Goal: Feedback & Contribution: Contribute content

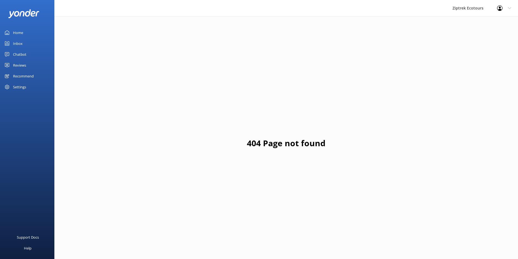
click at [34, 65] on link "Reviews" at bounding box center [27, 65] width 54 height 11
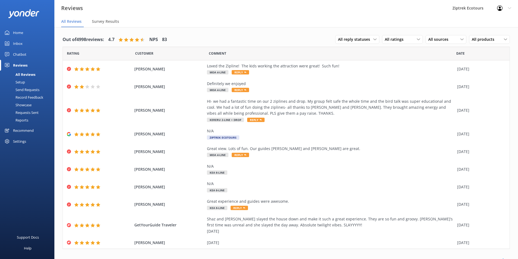
click at [34, 98] on div "Record Feedback" at bounding box center [23, 98] width 40 height 8
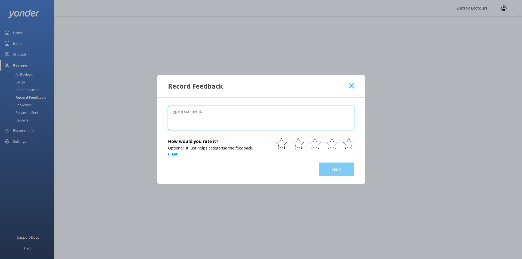
click at [237, 119] on textarea at bounding box center [261, 118] width 186 height 24
paste textarea "[DATE]"
click at [178, 115] on textarea "[DATE]" at bounding box center [261, 118] width 186 height 24
type textarea "[DATE]"
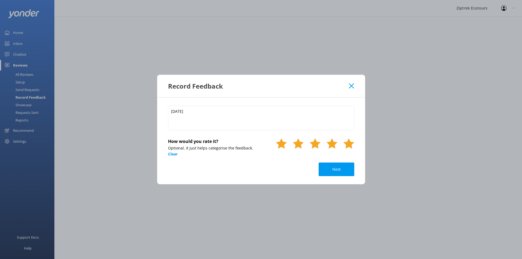
click at [353, 142] on use at bounding box center [349, 144] width 11 height 10
click at [341, 173] on button "Next" at bounding box center [337, 170] width 36 height 14
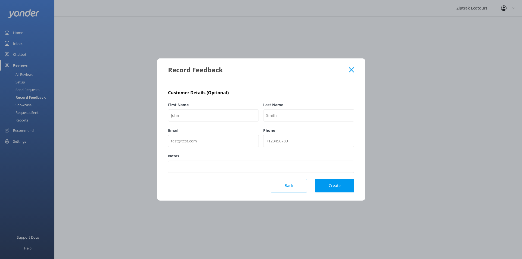
click at [201, 105] on label "First Name" at bounding box center [213, 105] width 91 height 6
click at [201, 109] on input "First Name" at bounding box center [213, 115] width 91 height 12
click at [205, 115] on input "First Name" at bounding box center [213, 115] width 91 height 12
type input "[PERSON_NAME]"
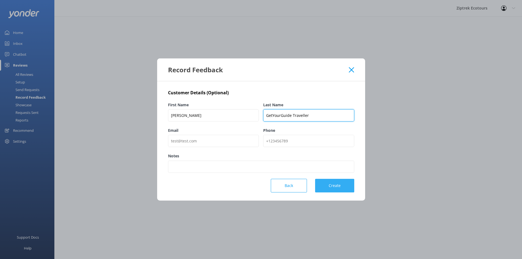
type input "GetYourGuide Traveller"
click at [340, 191] on button "Create" at bounding box center [334, 186] width 39 height 14
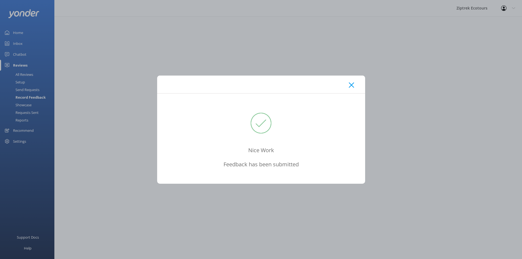
click at [355, 85] on div at bounding box center [261, 85] width 208 height 18
click at [354, 85] on icon at bounding box center [351, 84] width 5 height 5
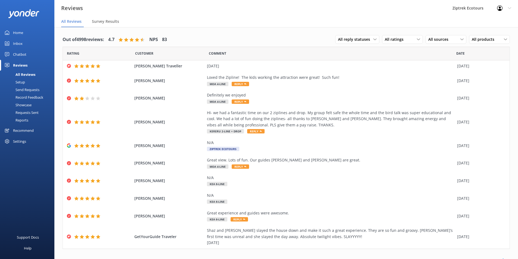
click at [44, 99] on link "Record Feedback" at bounding box center [28, 98] width 51 height 8
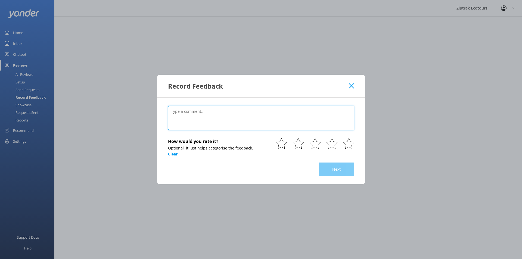
click at [276, 109] on textarea at bounding box center [261, 118] width 186 height 24
paste textarea "Zip line with a spectacular view"
paste textarea "[DATE]"
type textarea "Zip line with a spectacular view [DATE]"
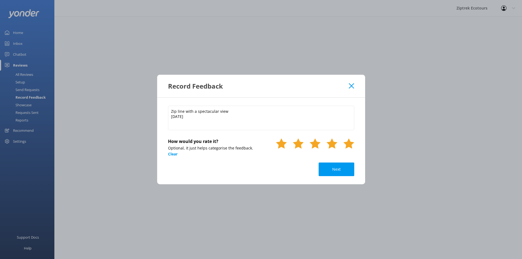
click at [348, 147] on use at bounding box center [349, 144] width 11 height 10
click at [344, 170] on button "Next" at bounding box center [337, 170] width 36 height 14
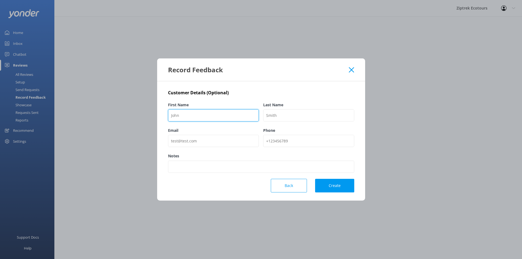
click at [237, 121] on input "First Name" at bounding box center [213, 115] width 91 height 12
type input "GetYourGuide"
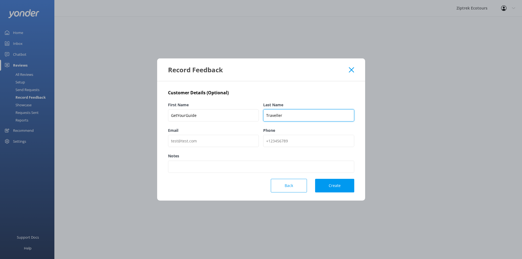
type input "Traveller"
click at [338, 187] on button "Create" at bounding box center [334, 186] width 39 height 14
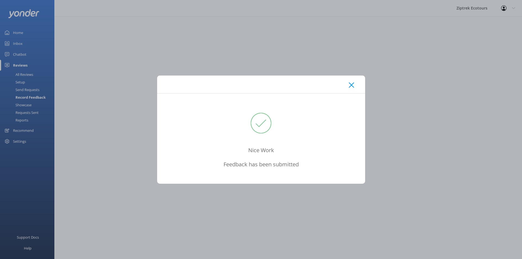
click at [352, 86] on icon at bounding box center [351, 84] width 5 height 5
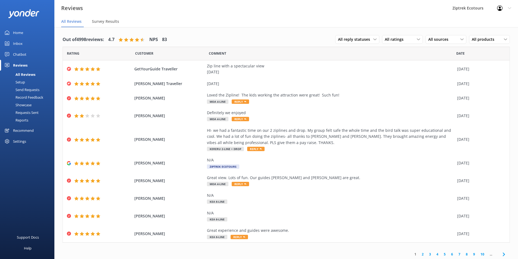
click at [30, 99] on div "Record Feedback" at bounding box center [23, 98] width 40 height 8
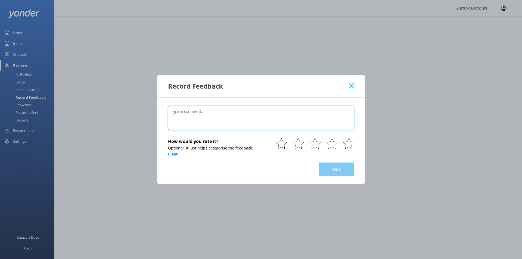
click at [210, 120] on textarea at bounding box center [261, 118] width 186 height 24
paste textarea "It was a fun activity. The guides were great. One spoke very fast so it was har…"
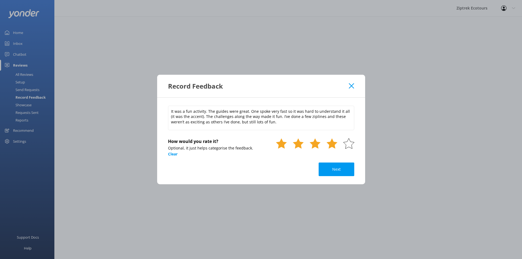
click at [329, 146] on icon at bounding box center [332, 143] width 11 height 11
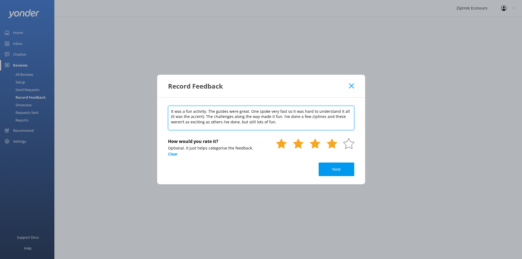
click at [301, 126] on textarea "It was a fun activity. The guides were great. One spoke very fast so it was har…" at bounding box center [261, 118] width 186 height 24
paste textarea "[DATE]"
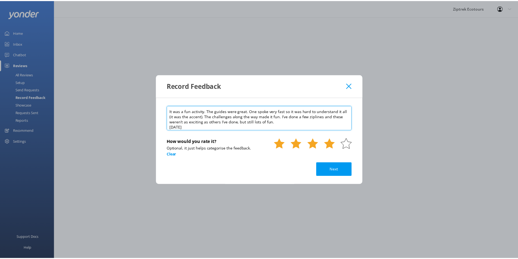
scroll to position [5, 0]
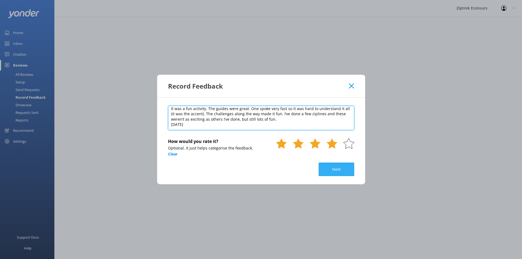
type textarea "It was a fun activity. The guides were great. One spoke very fast so it was har…"
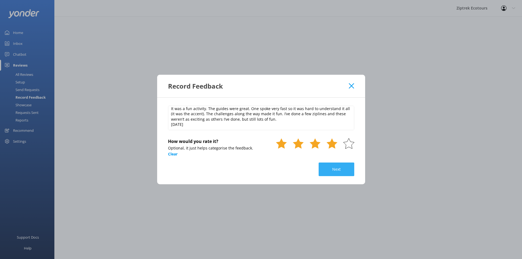
click at [340, 173] on button "Next" at bounding box center [337, 170] width 36 height 14
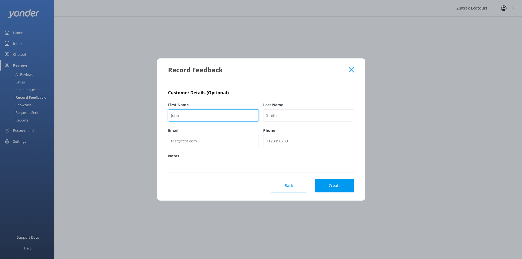
click at [217, 114] on input "First Name" at bounding box center [213, 115] width 91 height 12
paste input "[PERSON_NAME]"
type input "[PERSON_NAME]"
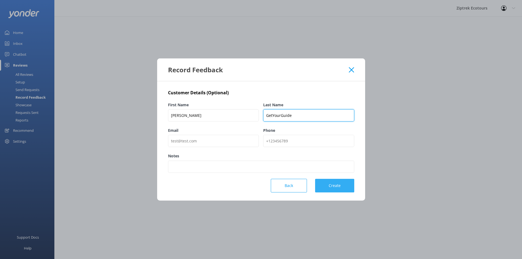
type input "GetYourGuide"
click at [339, 185] on button "Create" at bounding box center [334, 186] width 39 height 14
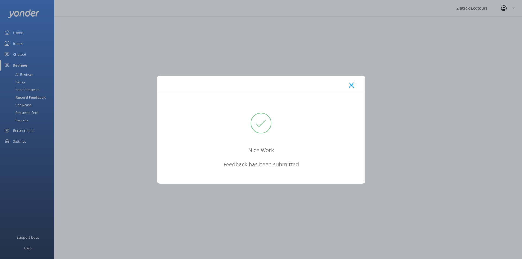
click at [346, 82] on div at bounding box center [261, 85] width 208 height 18
click at [351, 84] on use at bounding box center [351, 84] width 5 height 5
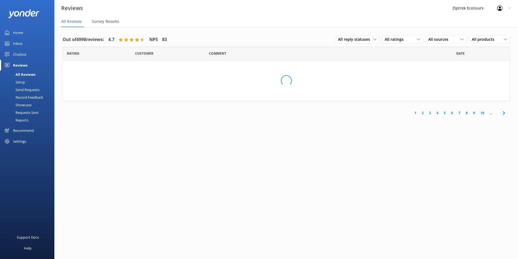
click at [29, 67] on link "Reviews" at bounding box center [27, 65] width 54 height 11
